Goal: Complete application form

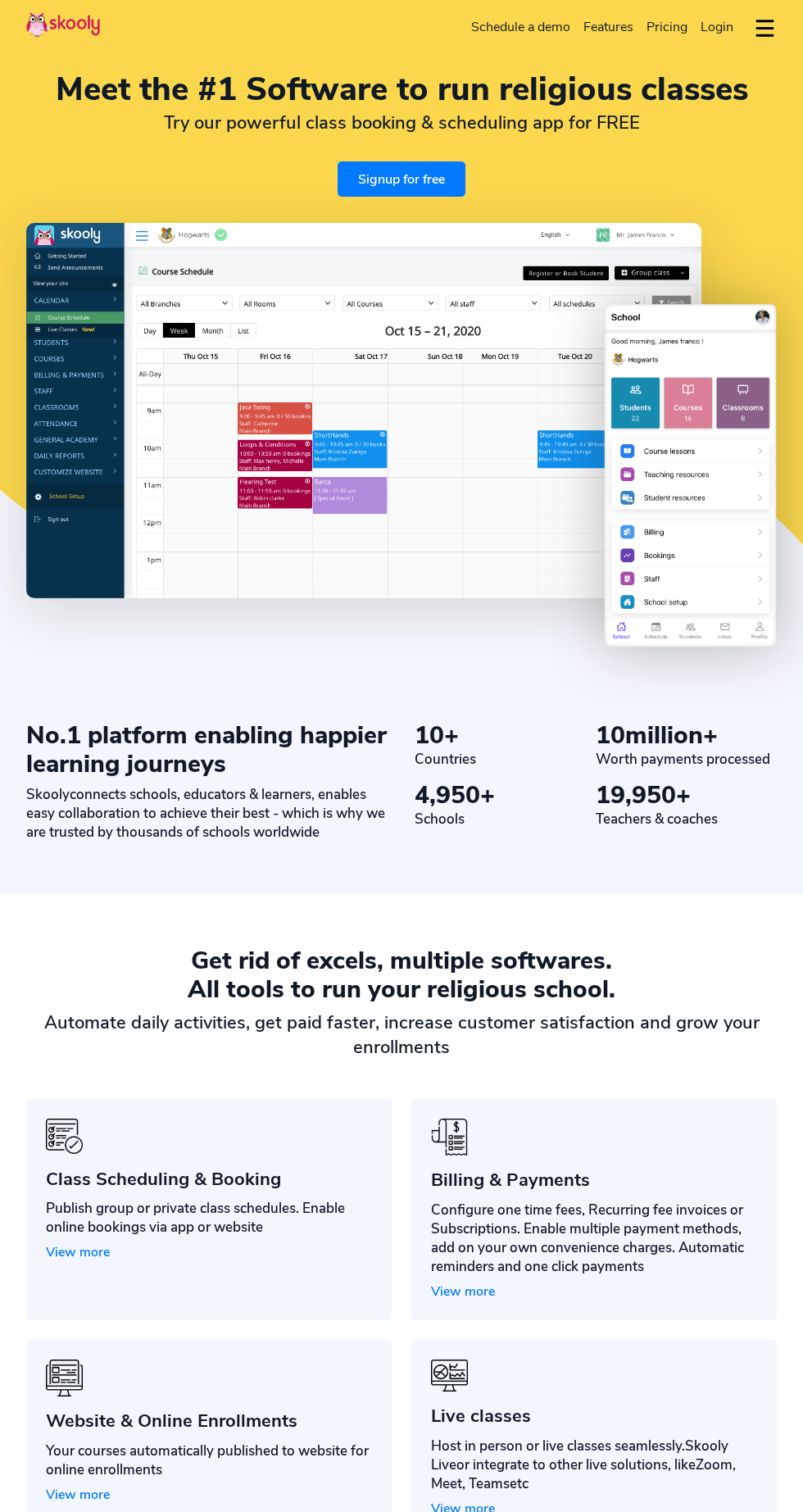
select select "en"
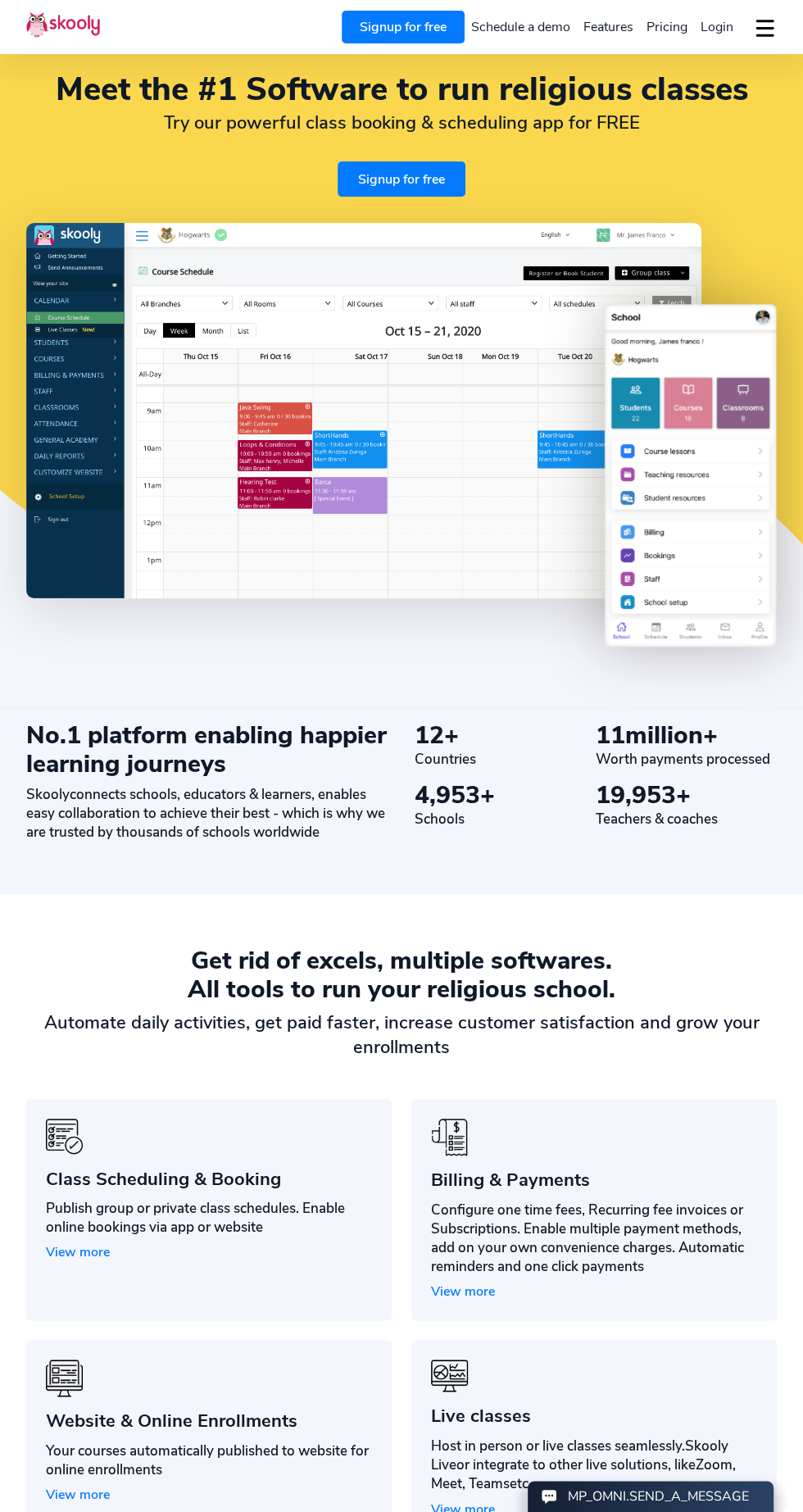
select select "60"
select select "[GEOGRAPHIC_DATA]"
select select "[GEOGRAPHIC_DATA]/Kuala_Lumpur"
